Goal: Task Accomplishment & Management: Manage account settings

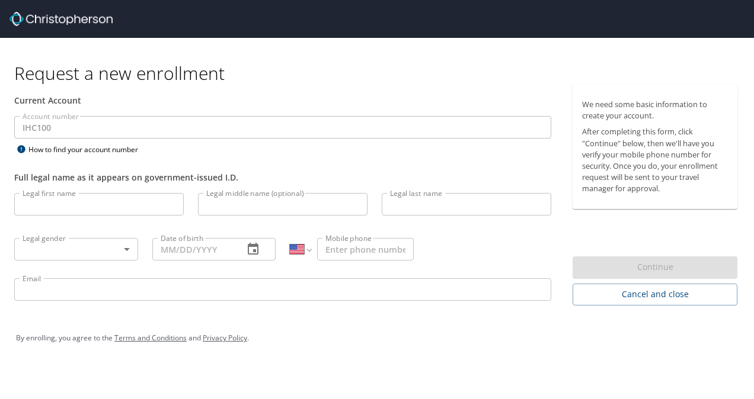
select select "US"
click at [62, 204] on input "Legal first name" at bounding box center [98, 204] width 169 height 23
type input "Tyler"
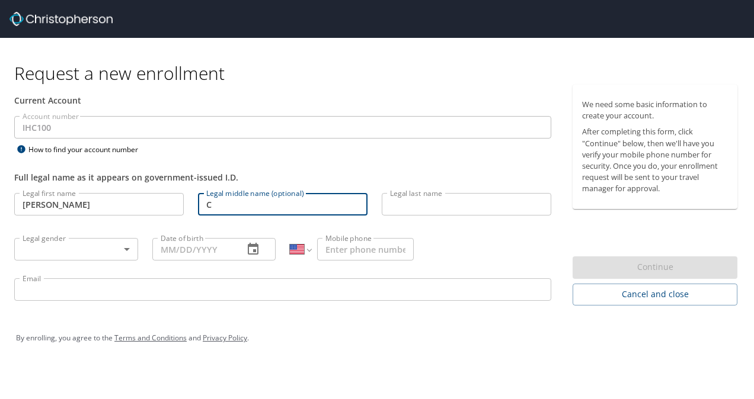
type input "C"
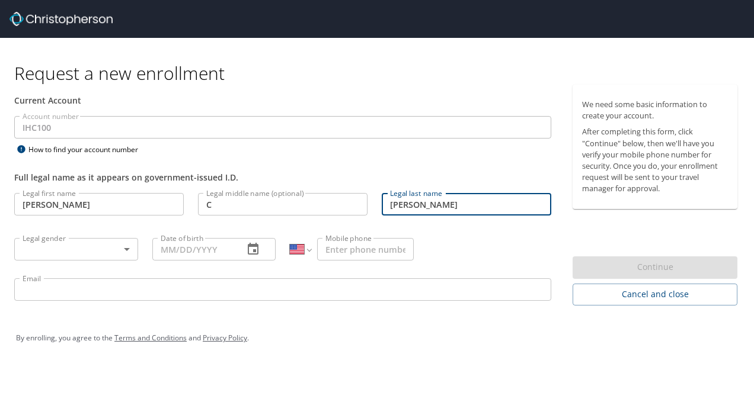
type input "Nielson"
click at [55, 245] on body "Request a new enrollment Current Account Account number IHC100 Account number H…" at bounding box center [377, 199] width 754 height 399
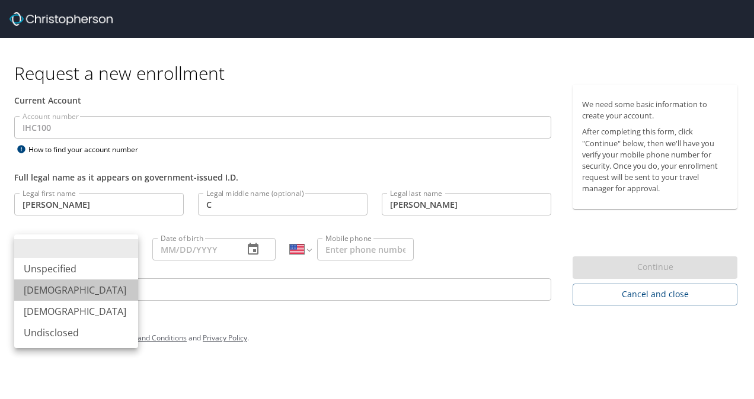
click at [40, 290] on li "Male" at bounding box center [76, 290] width 124 height 21
type input "Male"
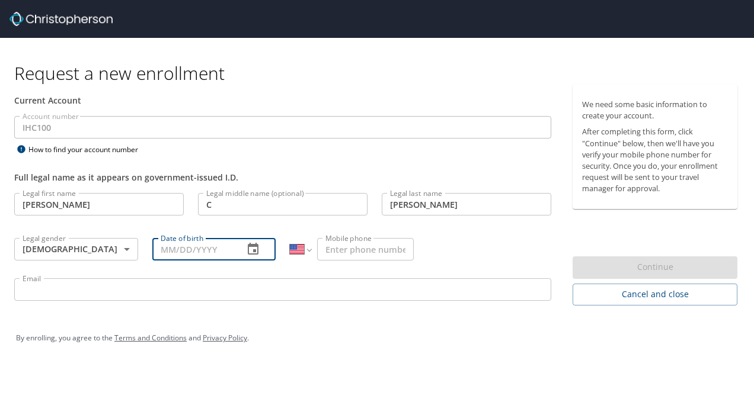
click at [200, 251] on input "Date of birth" at bounding box center [193, 249] width 82 height 23
type input "03/16/1976"
click at [357, 245] on input "Mobile phone" at bounding box center [365, 249] width 97 height 23
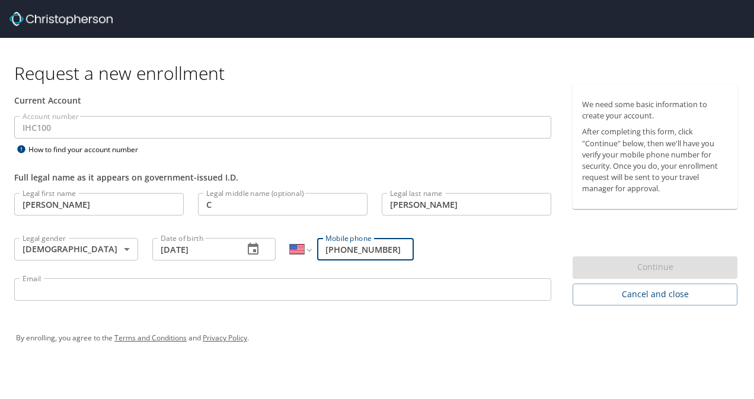
type input "(801) 380-6593"
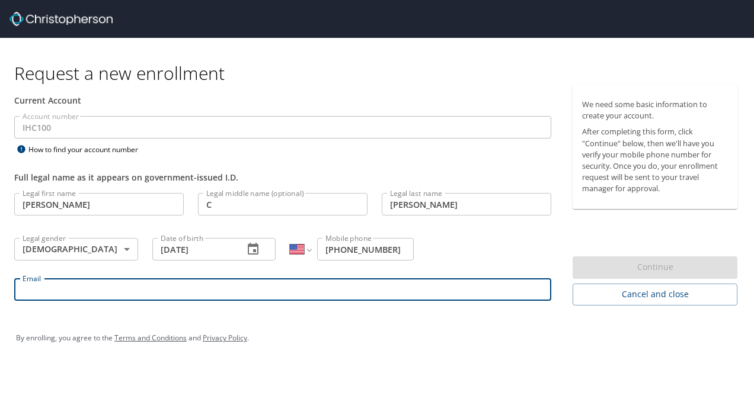
click at [82, 295] on input "Email" at bounding box center [282, 289] width 537 height 23
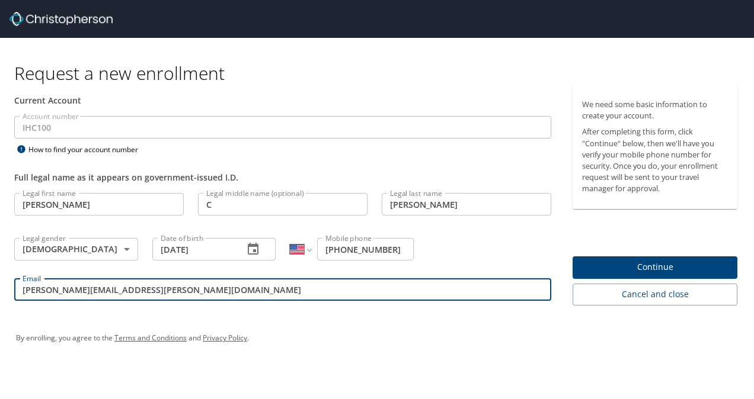
type input "tyler.nielson@imail.com"
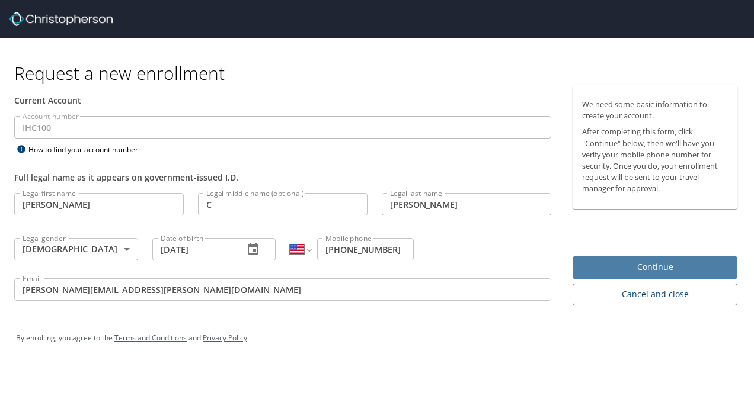
click at [670, 263] on span "Continue" at bounding box center [655, 267] width 146 height 15
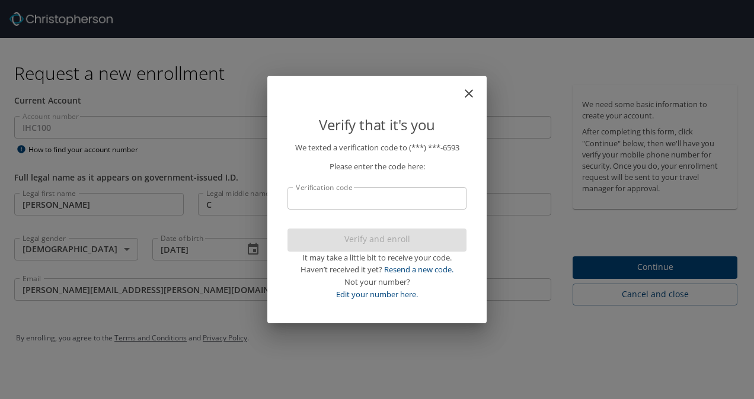
click at [326, 198] on input "Verification code" at bounding box center [376, 198] width 179 height 23
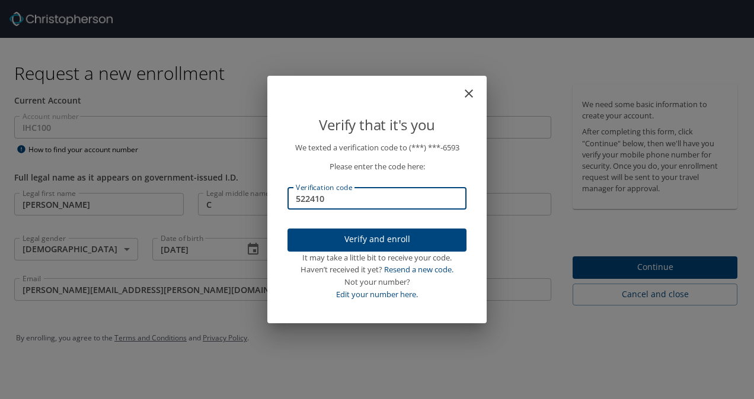
type input "522410"
click at [396, 241] on span "Verify and enroll" at bounding box center [377, 239] width 160 height 15
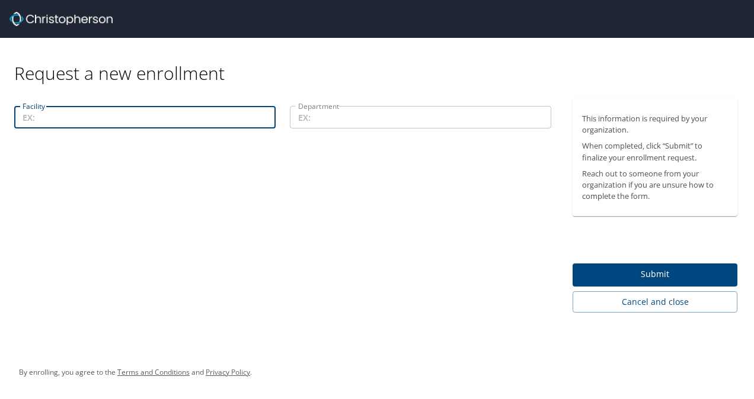
click at [52, 118] on input "Facility" at bounding box center [144, 117] width 261 height 23
type input "10600"
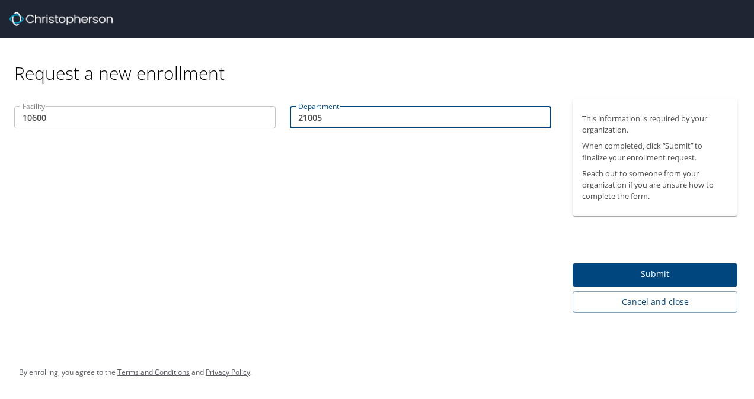
type input "21005"
click at [656, 275] on span "Submit" at bounding box center [655, 274] width 146 height 15
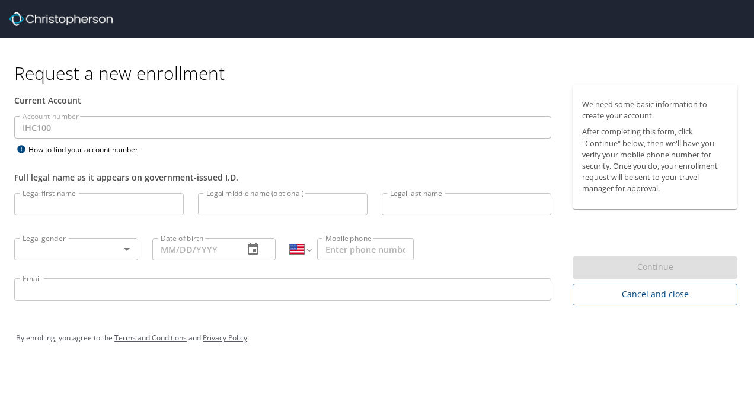
select select "US"
click at [58, 209] on input "Legal first name" at bounding box center [98, 204] width 169 height 23
type input "t"
type input "Tyler"
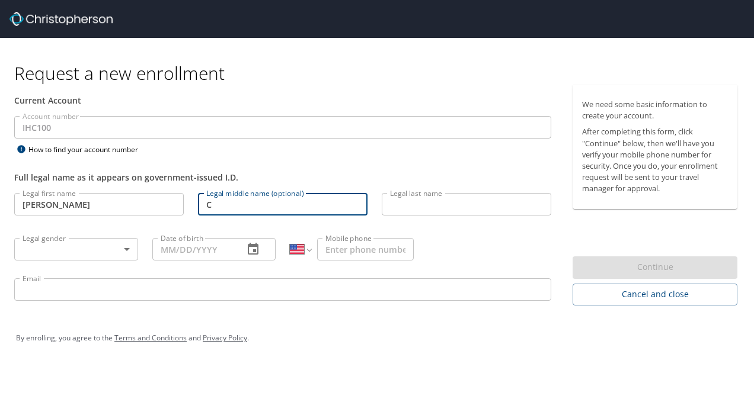
type input "C"
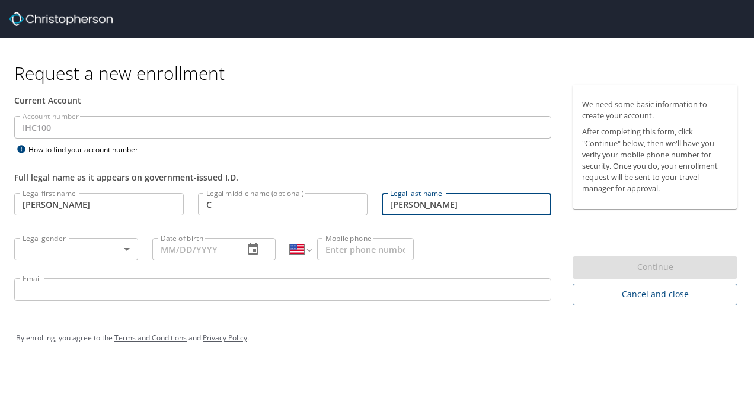
type input "Nielson"
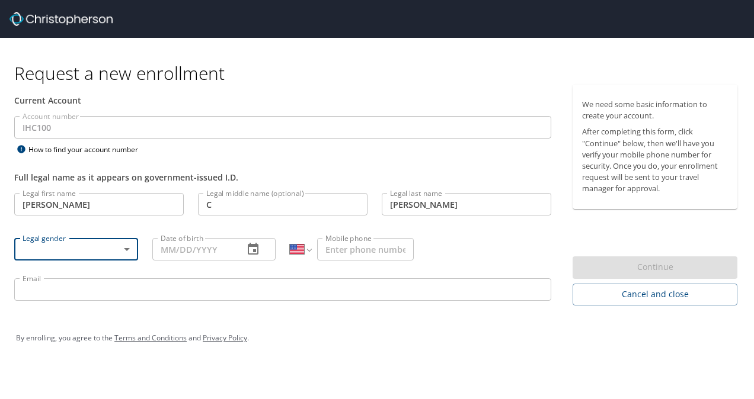
click at [126, 250] on body "Request a new enrollment Current Account Account number IHC100 Account number H…" at bounding box center [377, 199] width 754 height 399
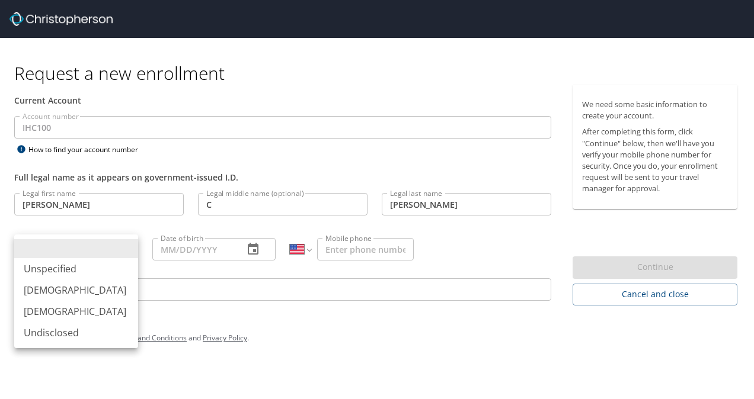
click at [50, 288] on li "Male" at bounding box center [76, 290] width 124 height 21
type input "Male"
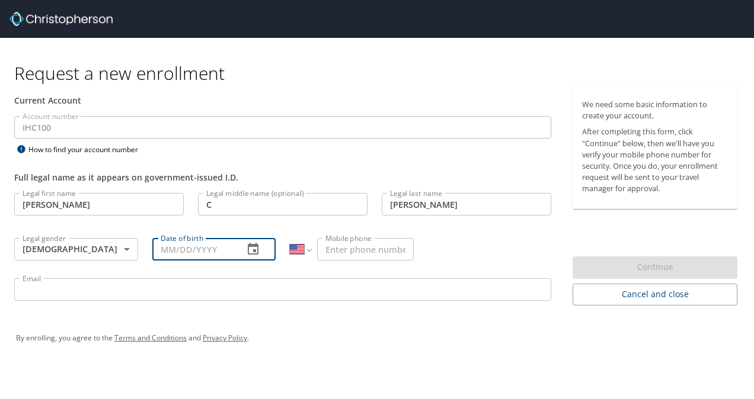
click at [182, 253] on input "Date of birth" at bounding box center [193, 249] width 82 height 23
type input "03/16/1976"
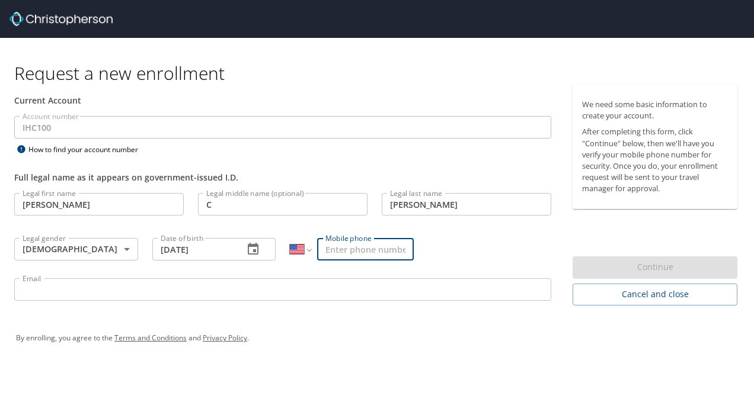
click at [359, 255] on input "Mobile phone" at bounding box center [365, 249] width 97 height 23
type input "(801) 380-6593"
click at [207, 289] on input "Email" at bounding box center [282, 289] width 537 height 23
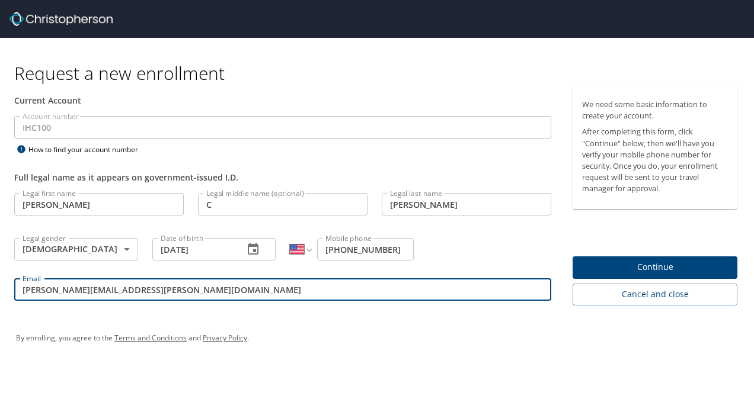
type input "tyler.nielson@imail.org"
click at [664, 264] on span "Continue" at bounding box center [655, 267] width 146 height 15
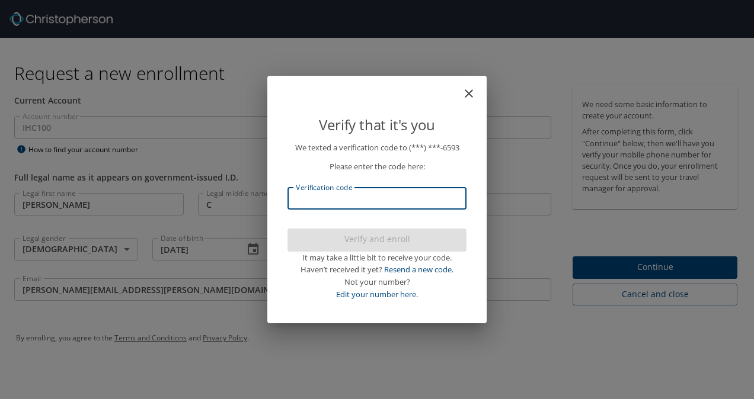
click at [318, 202] on input "Verification code" at bounding box center [376, 198] width 179 height 23
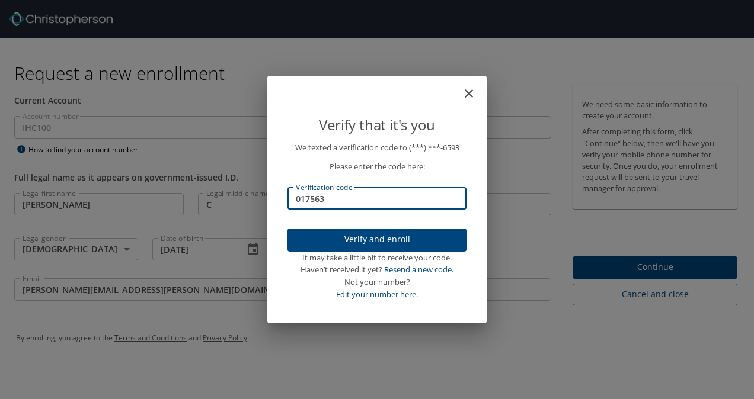
type input "017563"
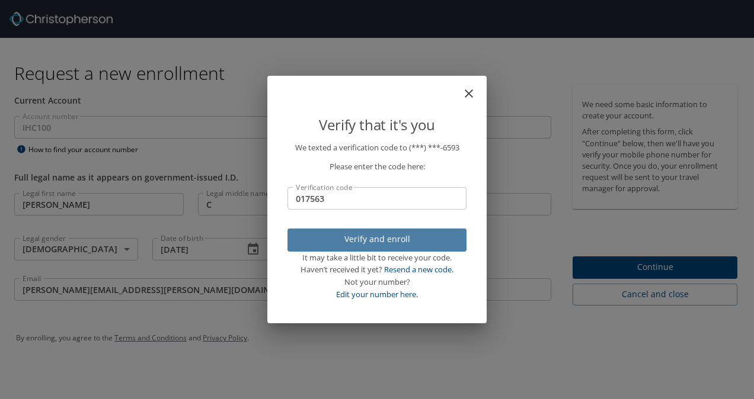
click at [372, 239] on span "Verify and enroll" at bounding box center [377, 239] width 160 height 15
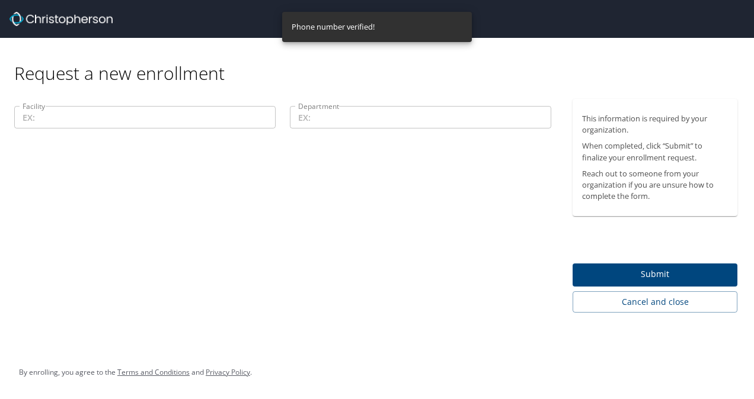
click at [49, 124] on input "Facility" at bounding box center [144, 117] width 261 height 23
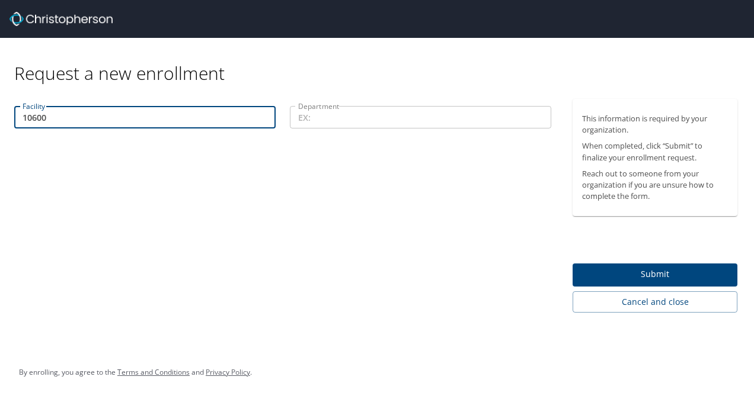
type input "10600"
click at [321, 117] on input "Department" at bounding box center [420, 117] width 261 height 23
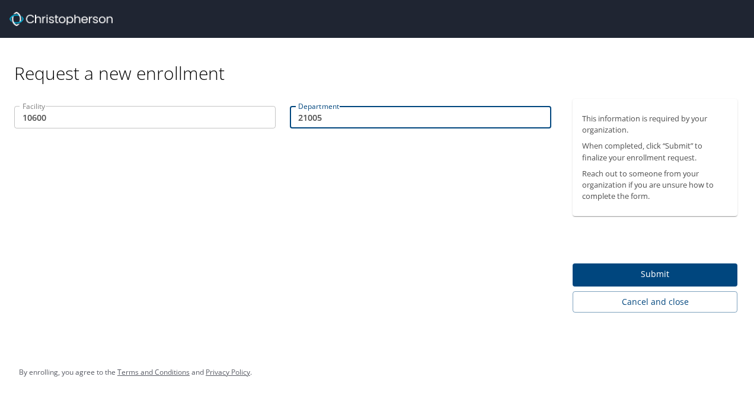
type input "21005"
click at [664, 275] on span "Submit" at bounding box center [655, 274] width 146 height 15
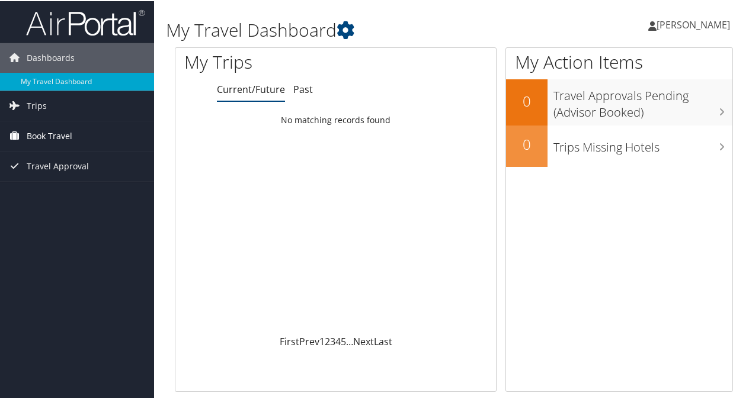
click at [55, 132] on span "Book Travel" at bounding box center [50, 135] width 46 height 30
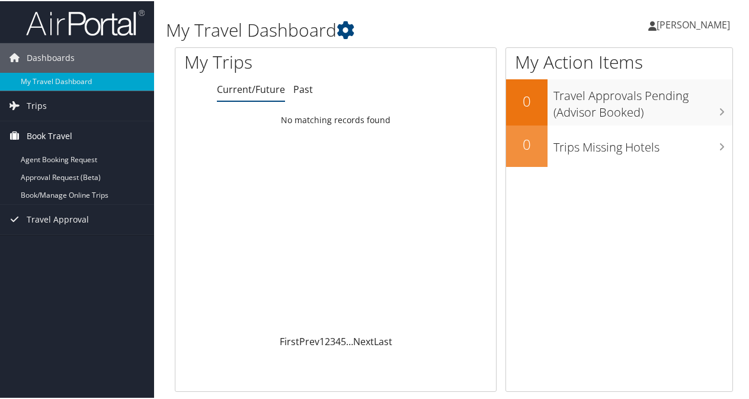
click at [49, 127] on span "Book Travel" at bounding box center [50, 135] width 46 height 30
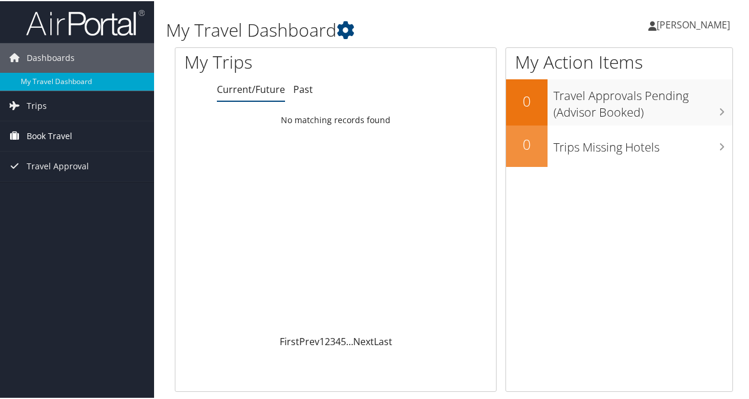
click at [42, 137] on span "Book Travel" at bounding box center [50, 135] width 46 height 30
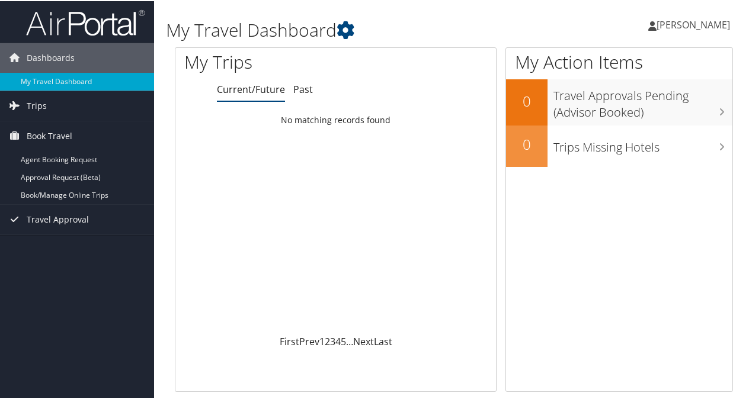
click at [656, 23] on icon at bounding box center [652, 24] width 8 height 9
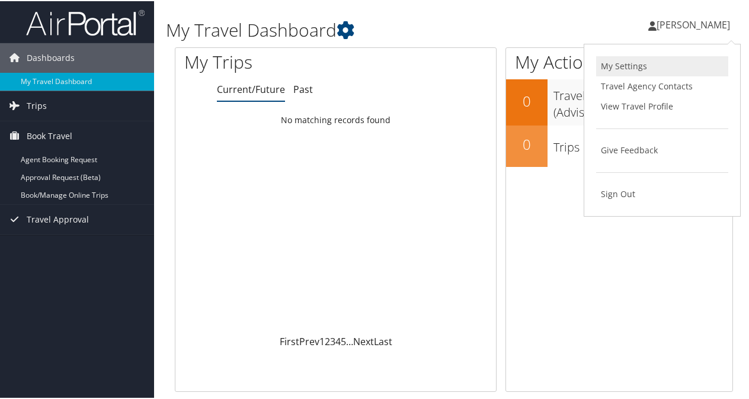
click at [620, 65] on link "My Settings" at bounding box center [662, 65] width 132 height 20
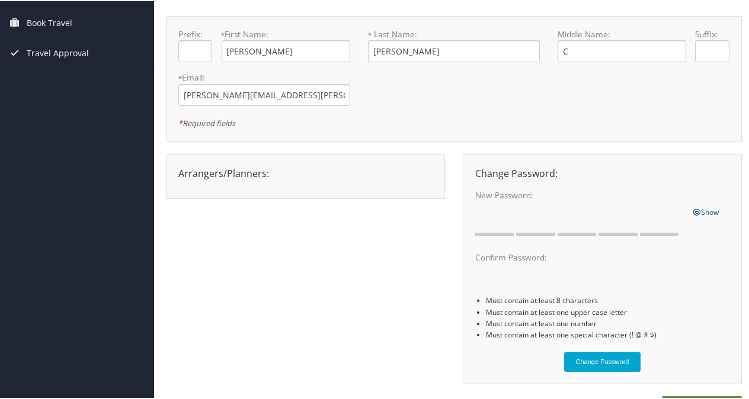
scroll to position [97, 0]
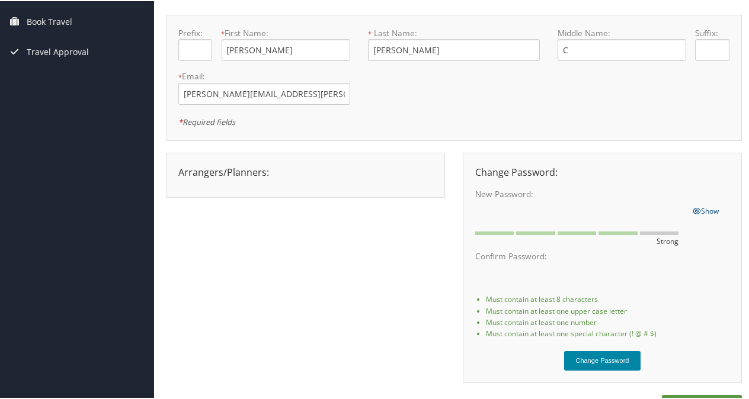
click at [610, 357] on button "Change Password" at bounding box center [602, 360] width 77 height 20
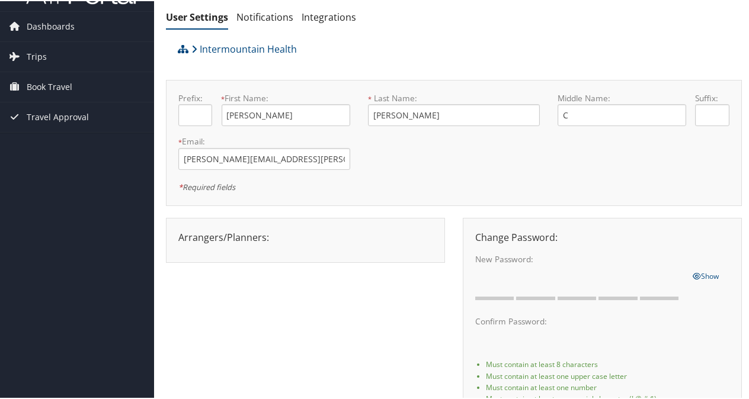
scroll to position [0, 0]
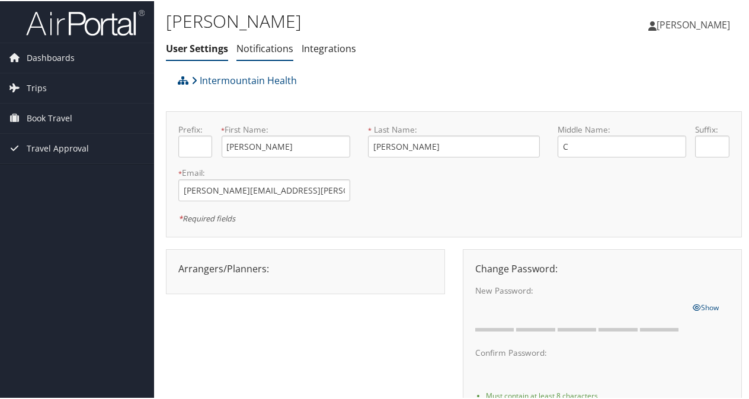
click at [268, 46] on link "Notifications" at bounding box center [264, 47] width 57 height 13
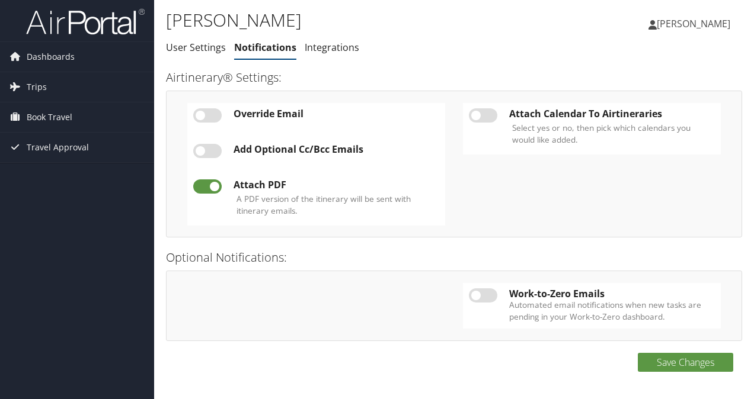
click at [476, 113] on label at bounding box center [483, 115] width 28 height 14
click at [476, 114] on input "checkbox" at bounding box center [479, 118] width 8 height 8
checkbox input "true"
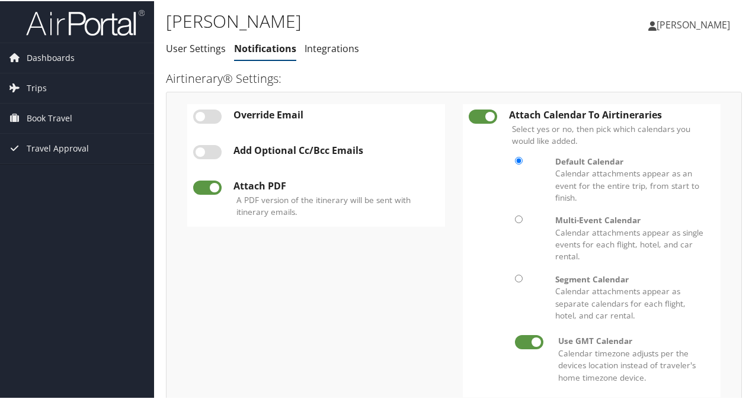
click at [199, 110] on label at bounding box center [207, 115] width 28 height 14
click at [199, 114] on input "checkbox" at bounding box center [203, 118] width 8 height 8
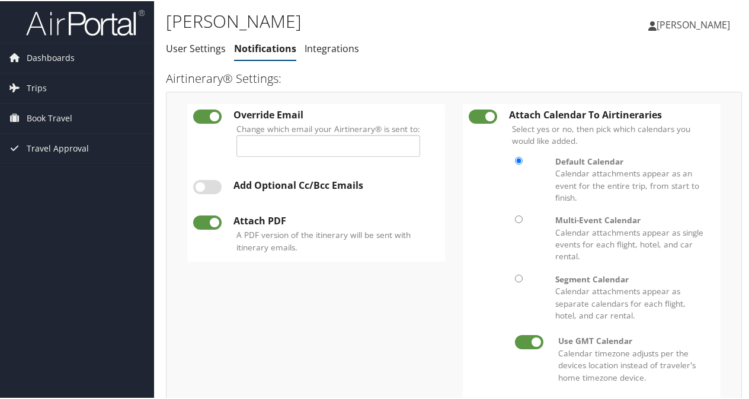
click at [199, 110] on label at bounding box center [207, 115] width 28 height 14
click at [199, 114] on input "checkbox" at bounding box center [203, 118] width 8 height 8
checkbox input "false"
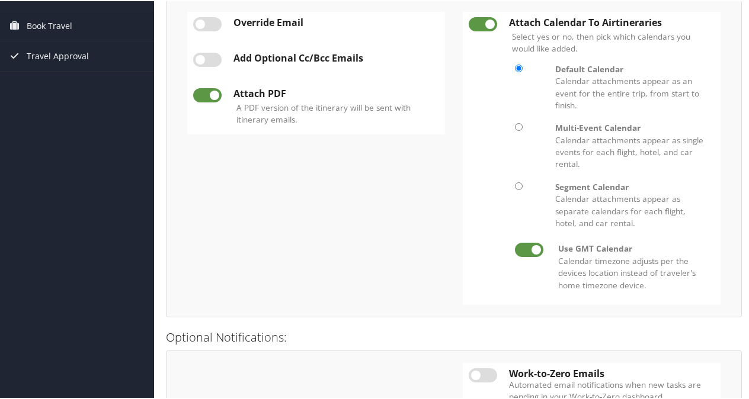
scroll to position [155, 0]
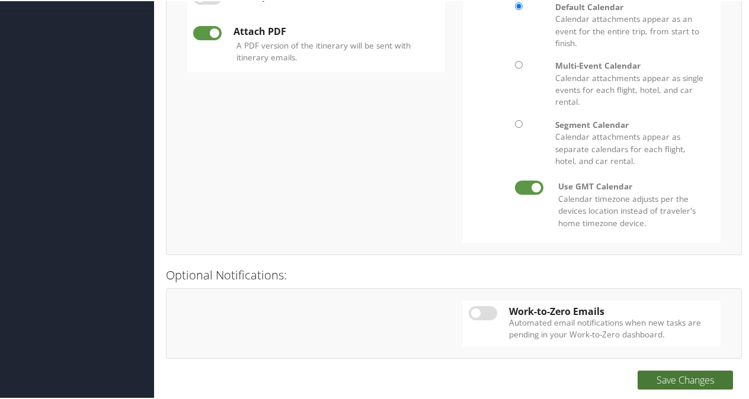
click at [691, 382] on button "Save Changes" at bounding box center [684, 379] width 95 height 19
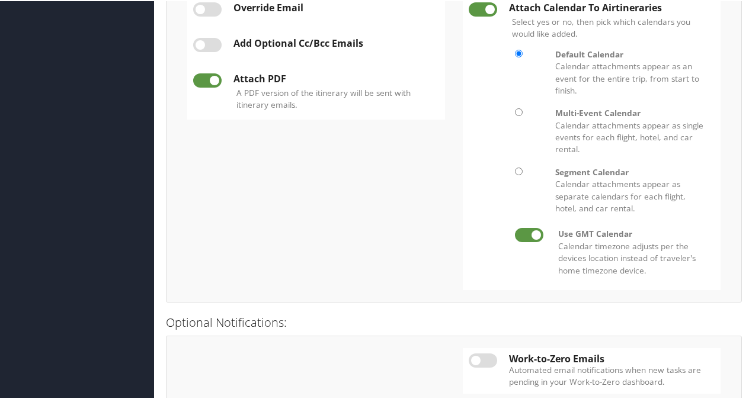
scroll to position [0, 0]
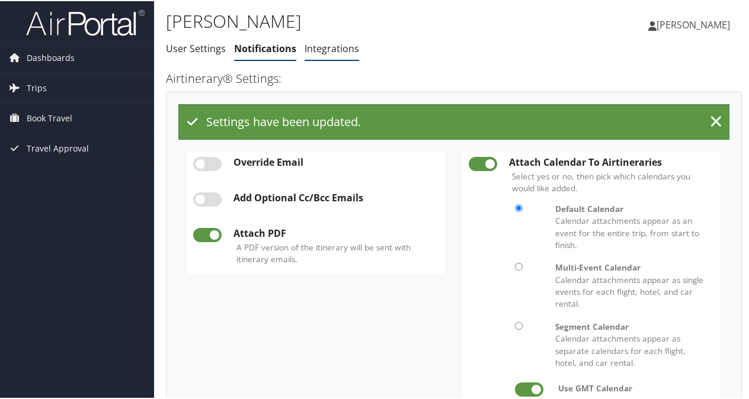
click at [321, 45] on link "Integrations" at bounding box center [332, 47] width 55 height 13
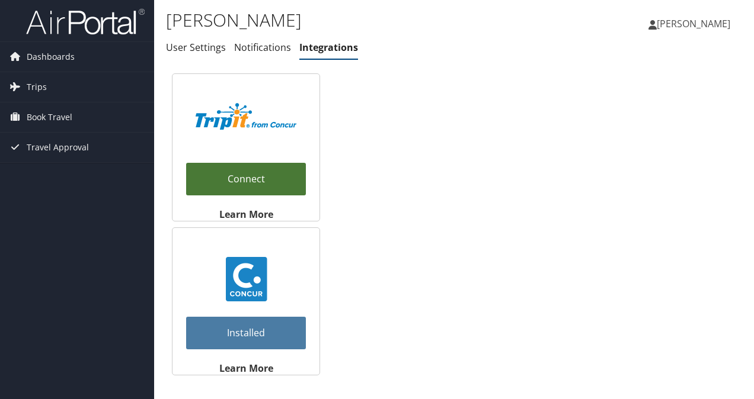
click at [253, 177] on link "Connect" at bounding box center [246, 179] width 120 height 33
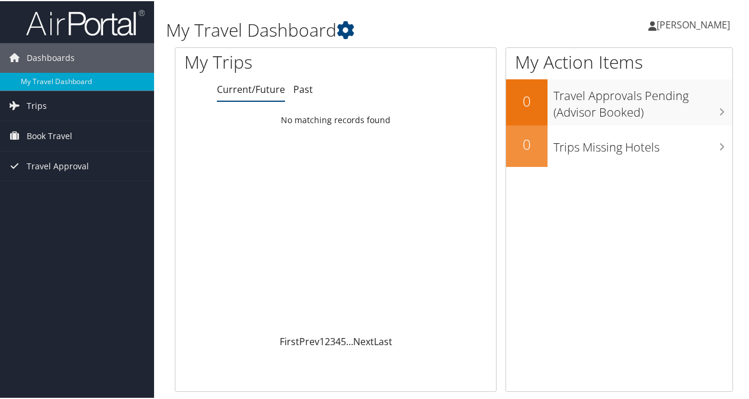
click at [656, 27] on icon at bounding box center [652, 24] width 8 height 9
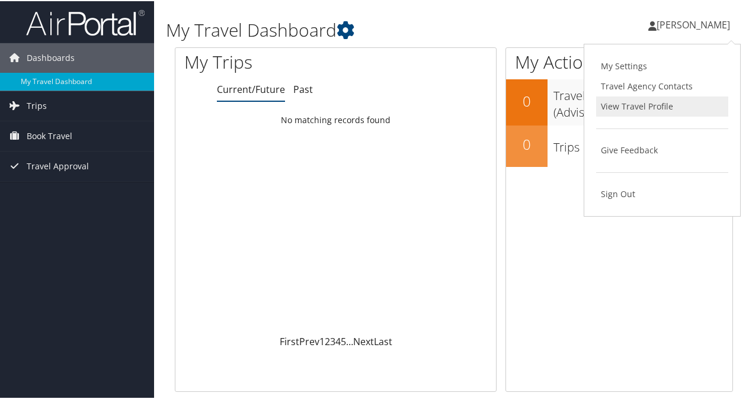
click at [639, 109] on link "View Travel Profile" at bounding box center [662, 105] width 132 height 20
